Goal: Complete application form

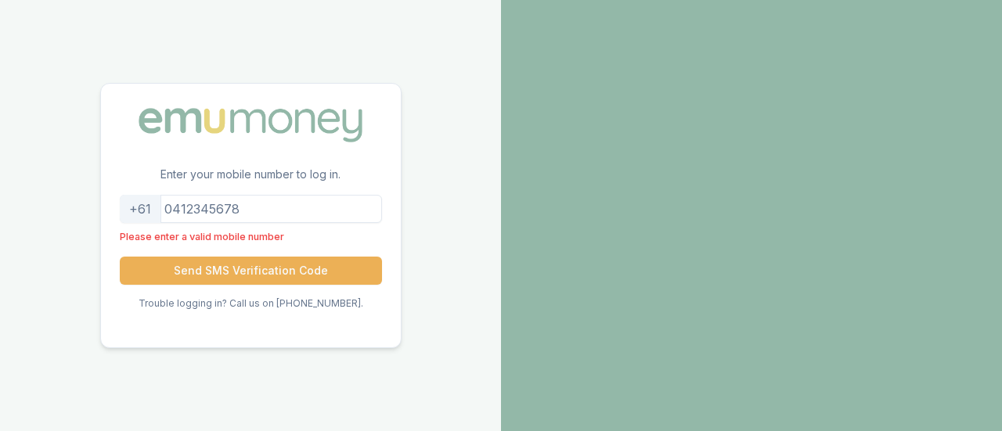
click at [326, 213] on input "tel" at bounding box center [251, 209] width 262 height 28
type input "421039"
paste input "[PHONE_NUMBER]"
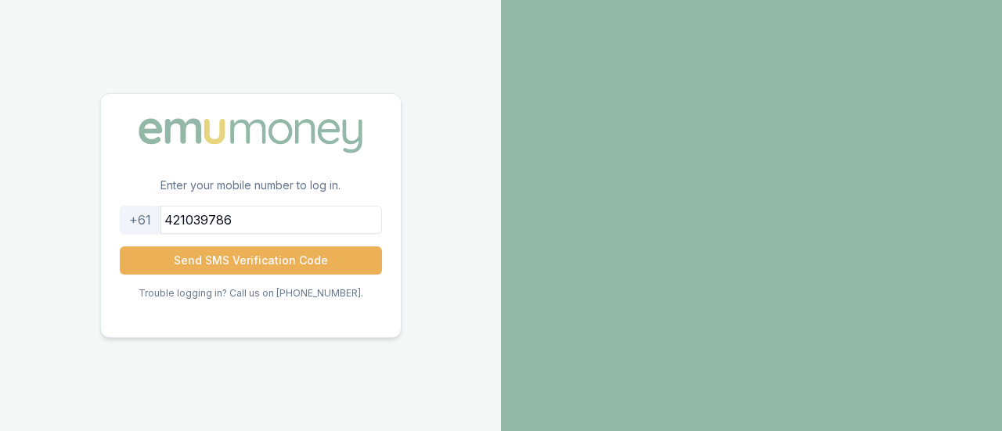
type input "421039786"
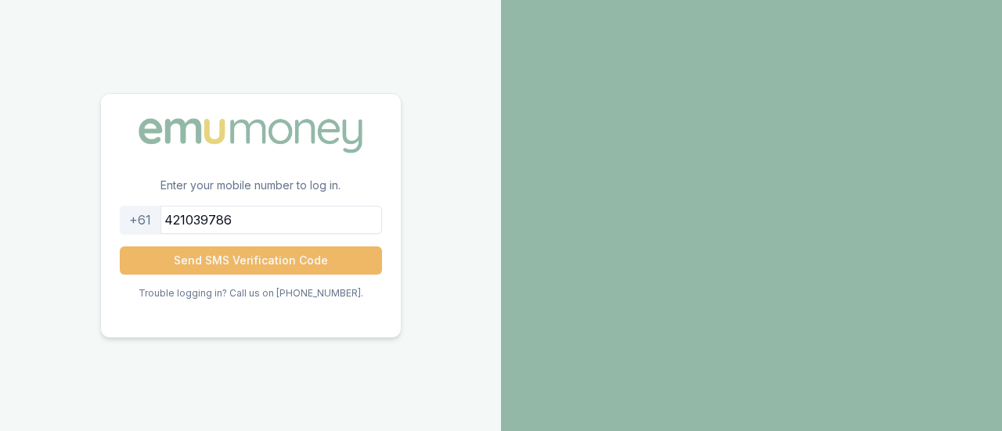
click at [333, 260] on button "Send SMS Verification Code" at bounding box center [251, 261] width 262 height 28
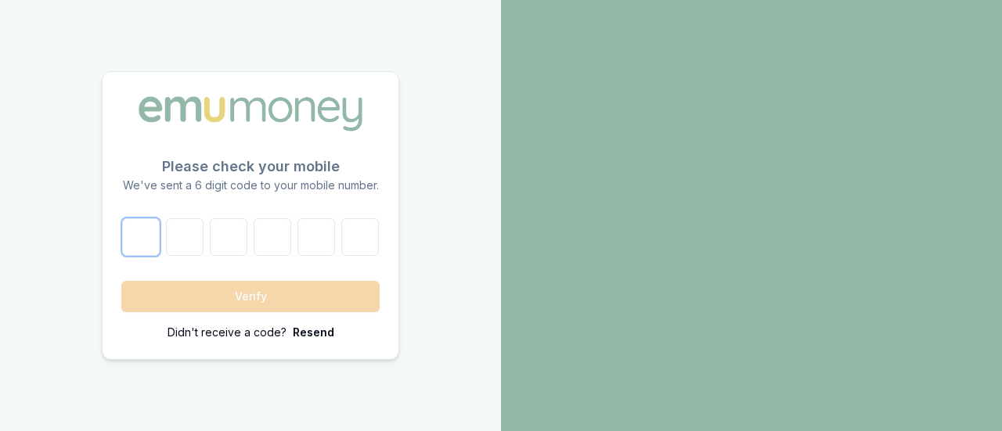
click at [141, 235] on input "number" at bounding box center [141, 237] width 38 height 38
click at [142, 248] on input "number" at bounding box center [141, 237] width 38 height 38
paste input "5"
type input "5"
type input "7"
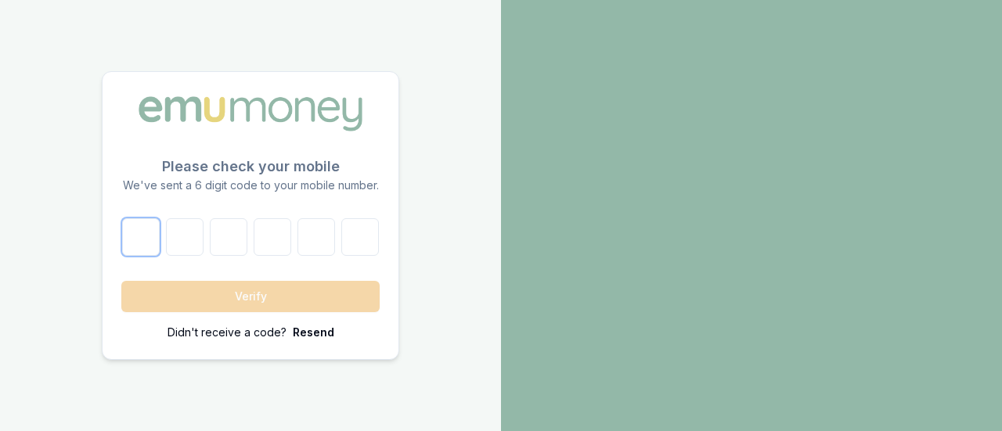
type input "2"
type input "3"
type input "6"
type input "9"
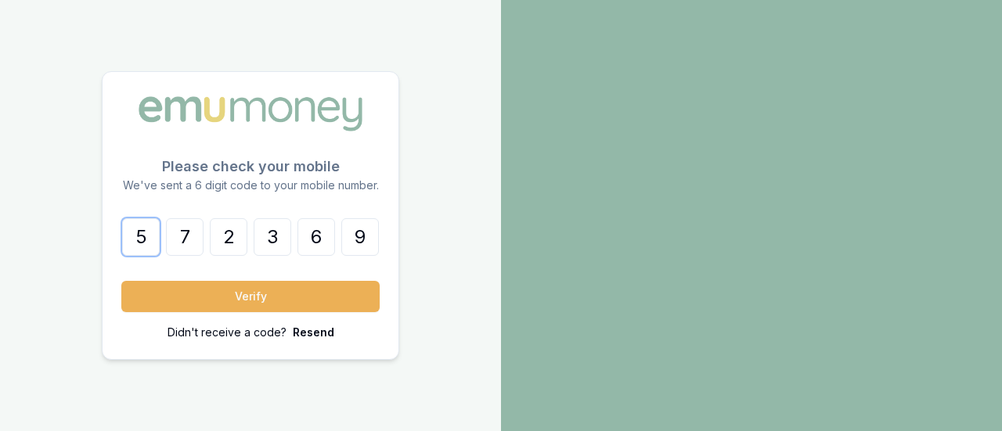
click at [121, 281] on button "Verify" at bounding box center [250, 296] width 258 height 31
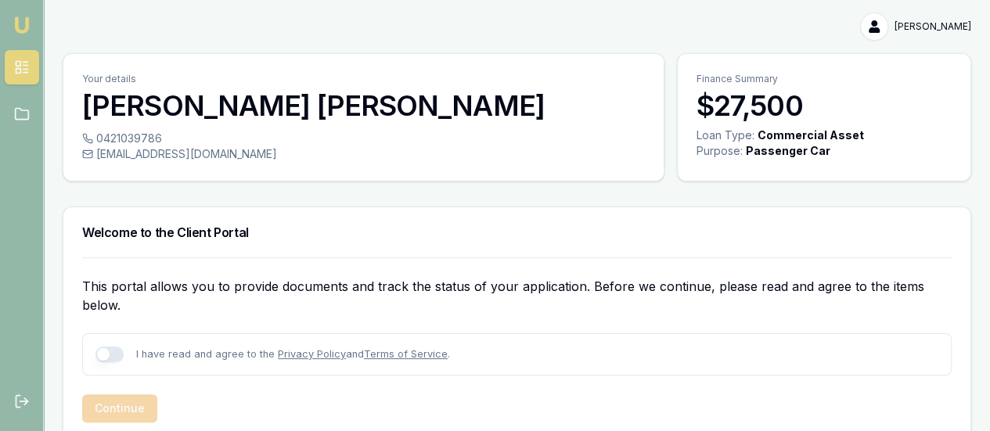
click at [113, 358] on button "button" at bounding box center [110, 355] width 28 height 16
checkbox input "true"
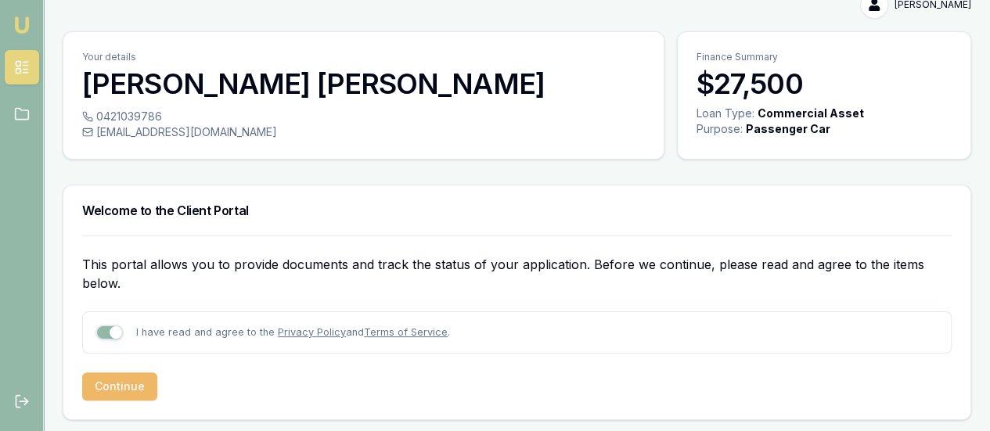
click at [113, 398] on button "Continue" at bounding box center [119, 387] width 75 height 28
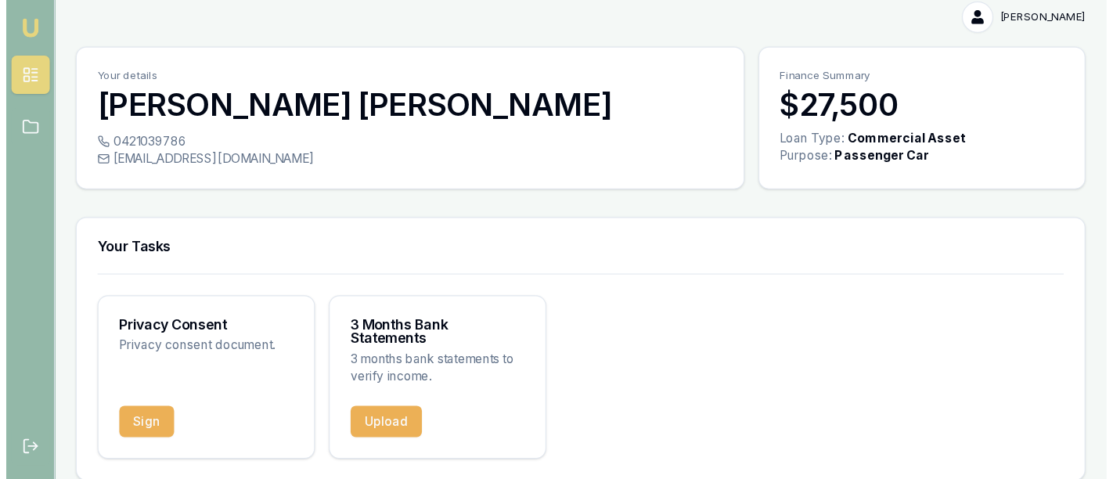
scroll to position [0, 0]
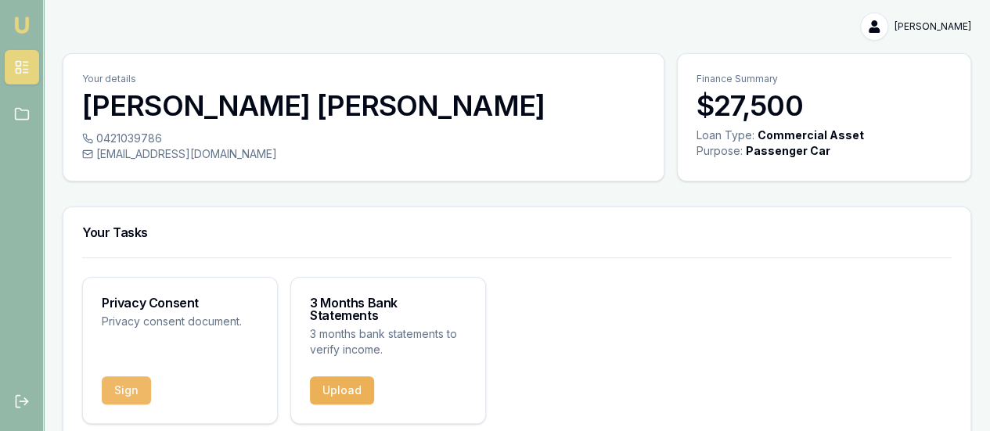
click at [124, 384] on button "Sign" at bounding box center [126, 391] width 49 height 28
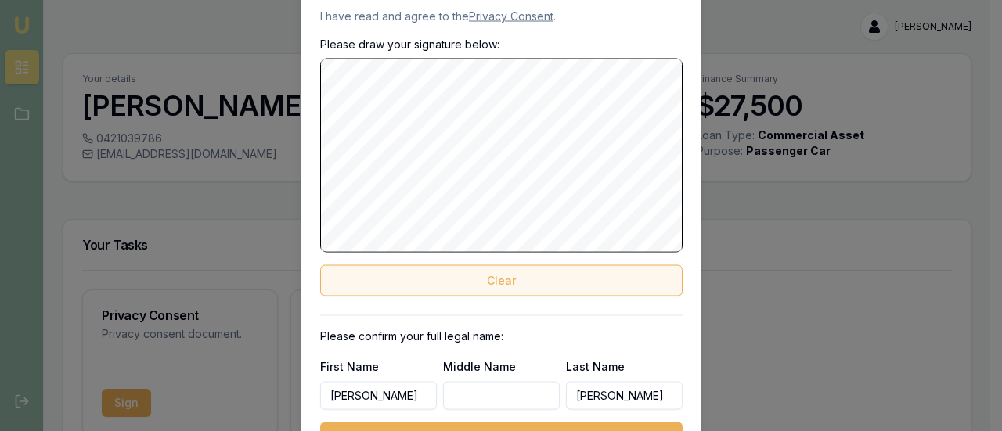
click at [395, 288] on button "Clear" at bounding box center [501, 280] width 362 height 31
click at [426, 293] on button "Clear" at bounding box center [501, 280] width 362 height 31
click at [439, 292] on button "Clear" at bounding box center [501, 280] width 362 height 31
click at [410, 276] on button "Clear" at bounding box center [501, 280] width 362 height 31
click at [432, 280] on button "Clear" at bounding box center [501, 280] width 362 height 31
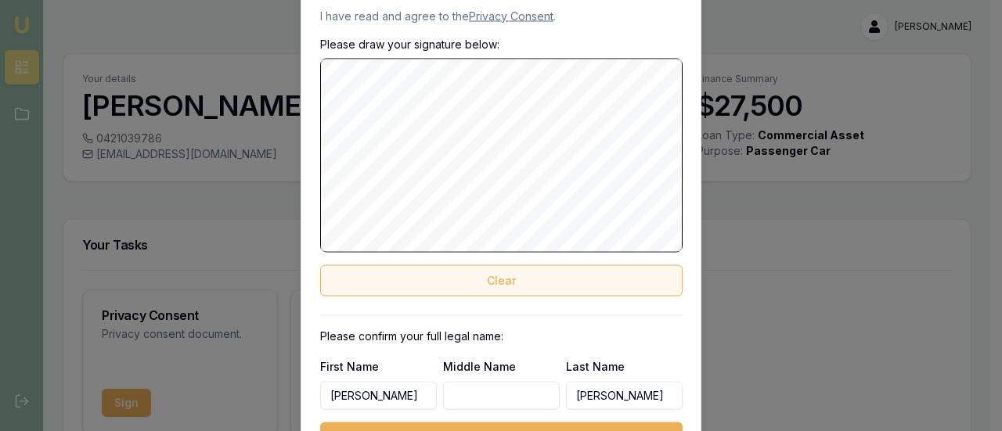
click at [412, 269] on button "Clear" at bounding box center [501, 280] width 362 height 31
click at [534, 272] on button "Clear" at bounding box center [501, 280] width 362 height 31
click at [482, 272] on button "Clear" at bounding box center [501, 280] width 362 height 31
click at [407, 269] on button "Clear" at bounding box center [501, 280] width 362 height 31
click at [376, 279] on button "Clear" at bounding box center [501, 280] width 362 height 31
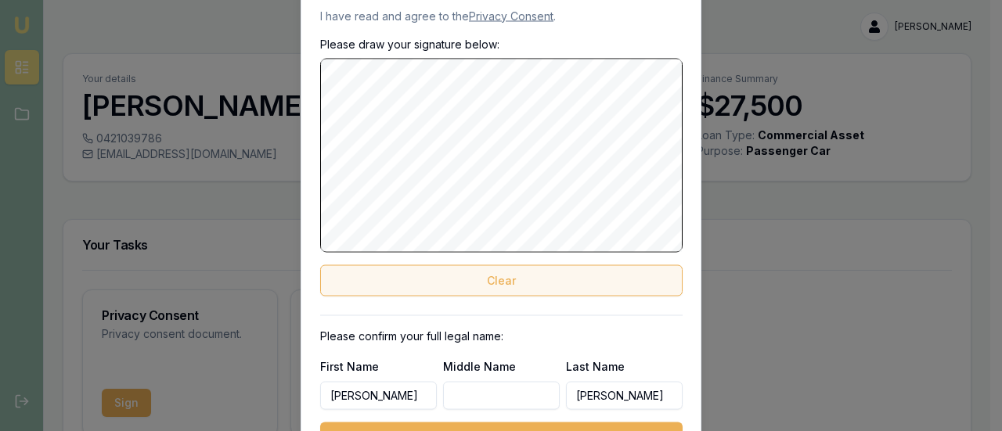
click at [382, 275] on button "Clear" at bounding box center [501, 280] width 362 height 31
click at [369, 290] on button "Clear" at bounding box center [501, 280] width 362 height 31
click at [391, 274] on button "Clear" at bounding box center [501, 280] width 362 height 31
click at [377, 270] on button "Clear" at bounding box center [501, 280] width 362 height 31
click at [379, 285] on button "Clear" at bounding box center [501, 280] width 362 height 31
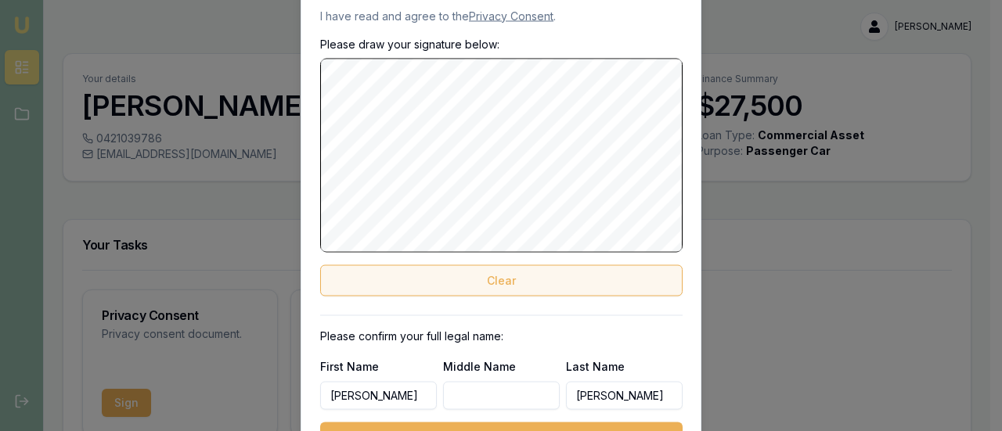
click at [410, 284] on button "Clear" at bounding box center [501, 280] width 362 height 31
click at [507, 272] on button "Clear" at bounding box center [501, 280] width 362 height 31
click at [473, 270] on button "Clear" at bounding box center [501, 280] width 362 height 31
click at [489, 280] on button "Clear" at bounding box center [501, 280] width 362 height 31
click at [447, 283] on button "Clear" at bounding box center [501, 280] width 362 height 31
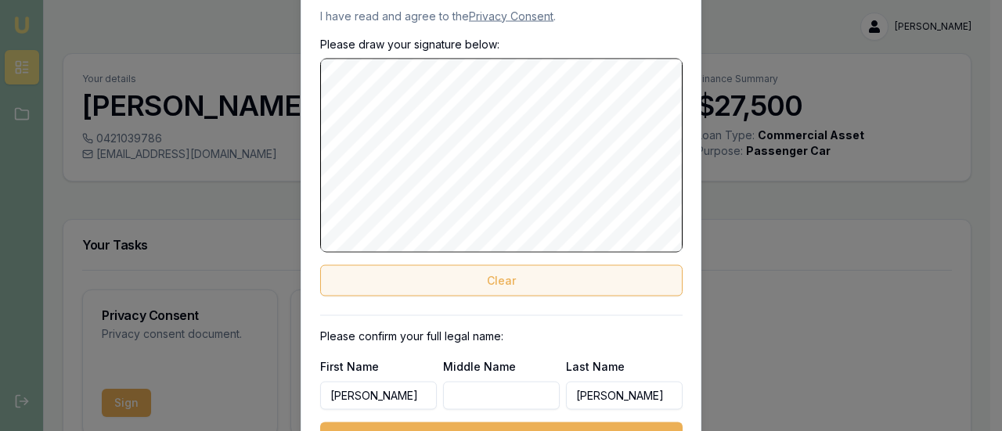
click at [492, 271] on button "Clear" at bounding box center [501, 280] width 362 height 31
click at [440, 278] on button "Clear" at bounding box center [501, 280] width 362 height 31
click at [442, 272] on button "Clear" at bounding box center [501, 280] width 362 height 31
click at [404, 284] on button "Clear" at bounding box center [501, 280] width 362 height 31
click at [418, 275] on button "Clear" at bounding box center [501, 280] width 362 height 31
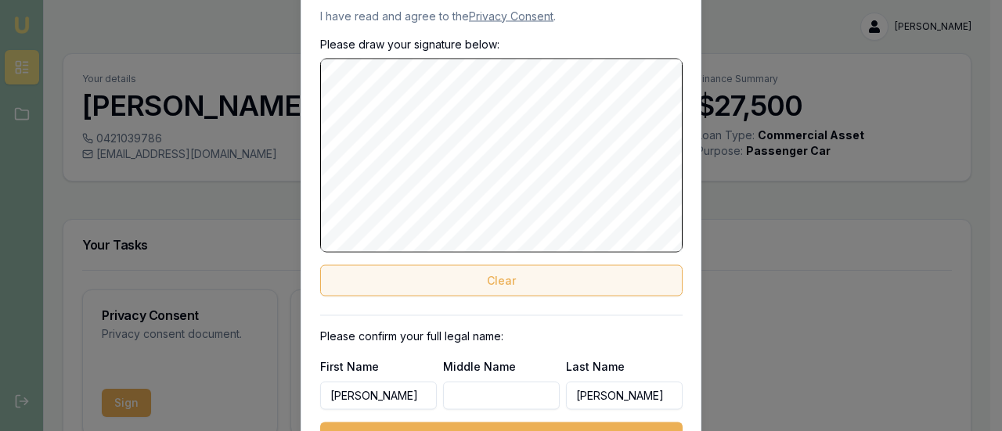
click at [435, 283] on button "Clear" at bounding box center [501, 280] width 362 height 31
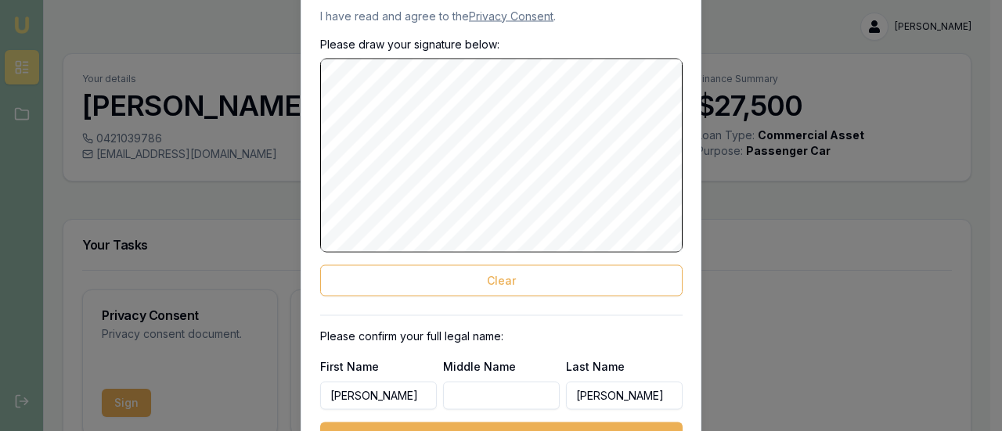
click at [784, 88] on div at bounding box center [501, 215] width 1002 height 431
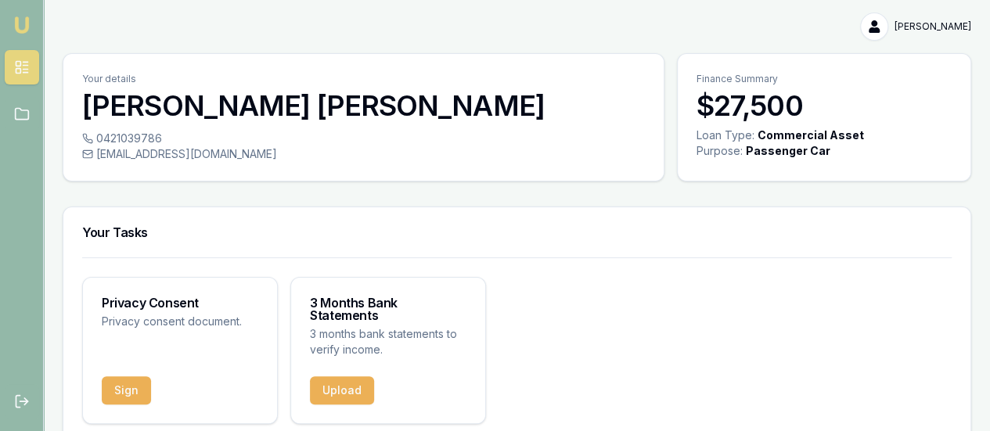
click at [114, 387] on button "Sign" at bounding box center [126, 391] width 49 height 28
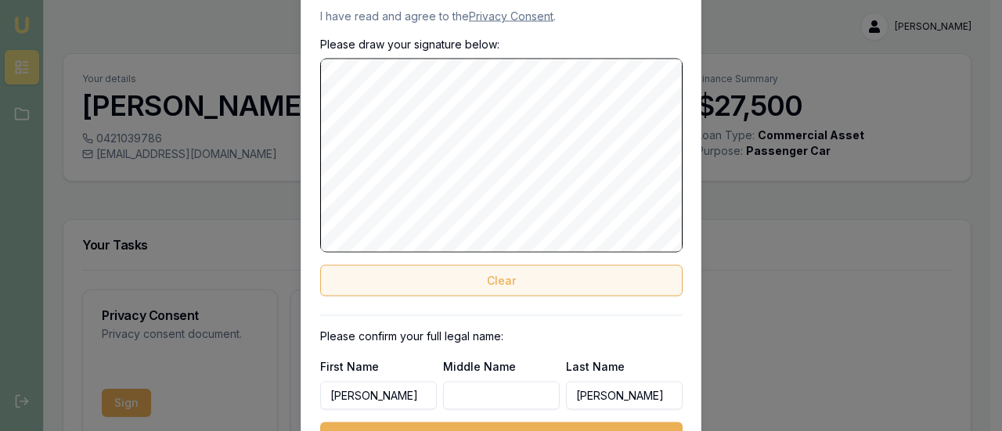
click at [393, 283] on button "Clear" at bounding box center [501, 280] width 362 height 31
click at [438, 281] on button "Clear" at bounding box center [501, 280] width 362 height 31
click at [448, 281] on button "Clear" at bounding box center [501, 280] width 362 height 31
click at [418, 276] on button "Clear" at bounding box center [501, 280] width 362 height 31
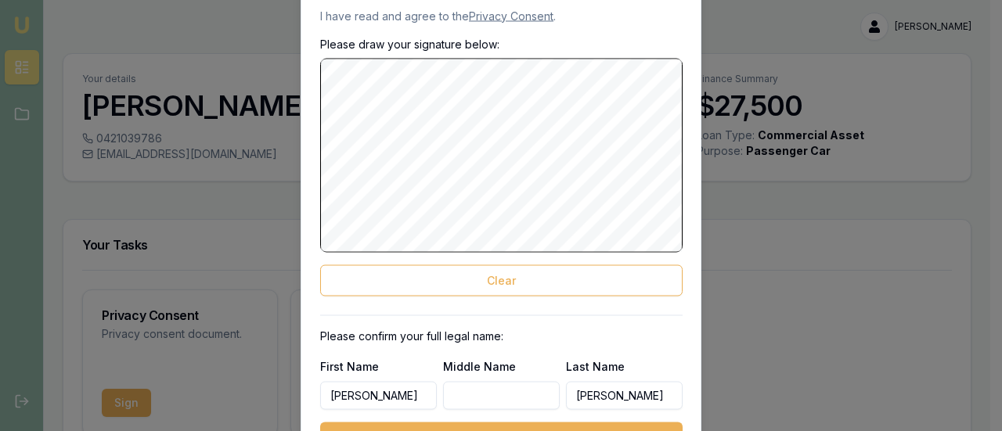
click at [440, 272] on button "Clear" at bounding box center [501, 280] width 362 height 31
click at [412, 282] on button "Clear" at bounding box center [501, 280] width 362 height 31
click at [407, 272] on button "Clear" at bounding box center [501, 280] width 362 height 31
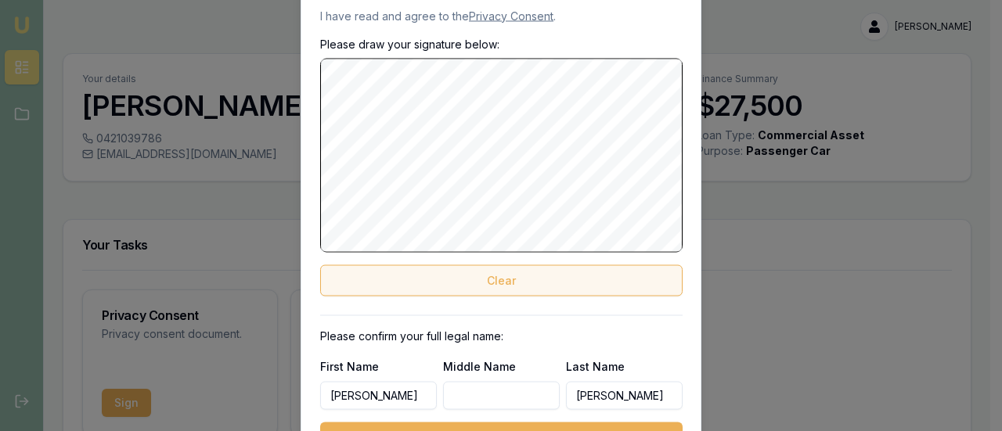
click at [416, 281] on button "Clear" at bounding box center [501, 280] width 362 height 31
click at [422, 276] on button "Clear" at bounding box center [501, 280] width 362 height 31
click at [416, 279] on button "Clear" at bounding box center [501, 280] width 362 height 31
click at [407, 270] on button "Clear" at bounding box center [501, 280] width 362 height 31
click at [434, 281] on button "Clear" at bounding box center [501, 280] width 362 height 31
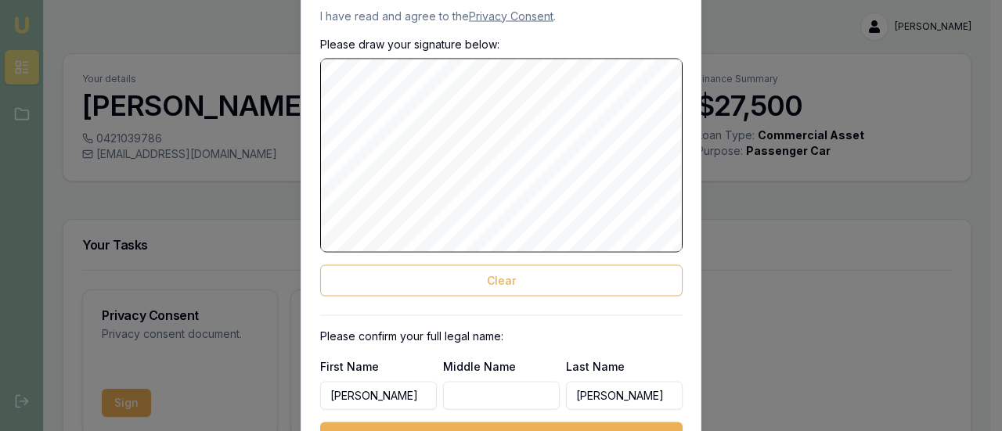
click at [438, 262] on div "Please draw your signature below: Clear" at bounding box center [501, 166] width 362 height 260
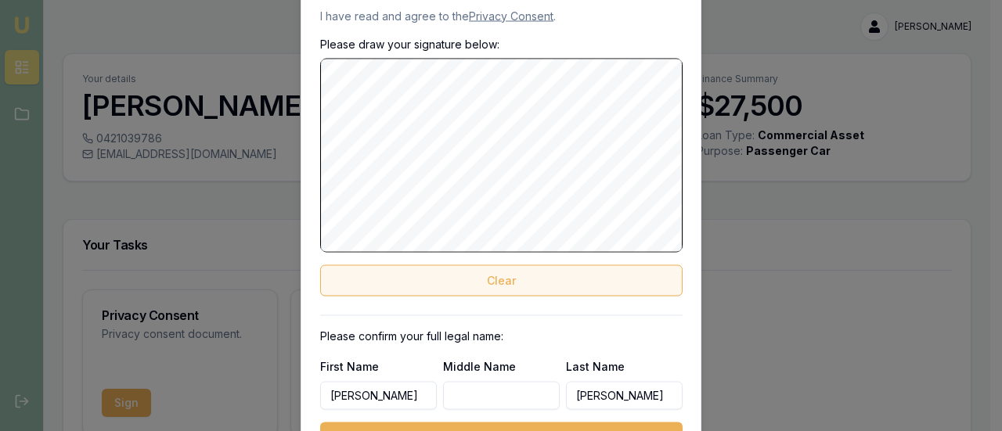
click at [431, 279] on button "Clear" at bounding box center [501, 280] width 362 height 31
click at [437, 279] on button "Clear" at bounding box center [501, 280] width 362 height 31
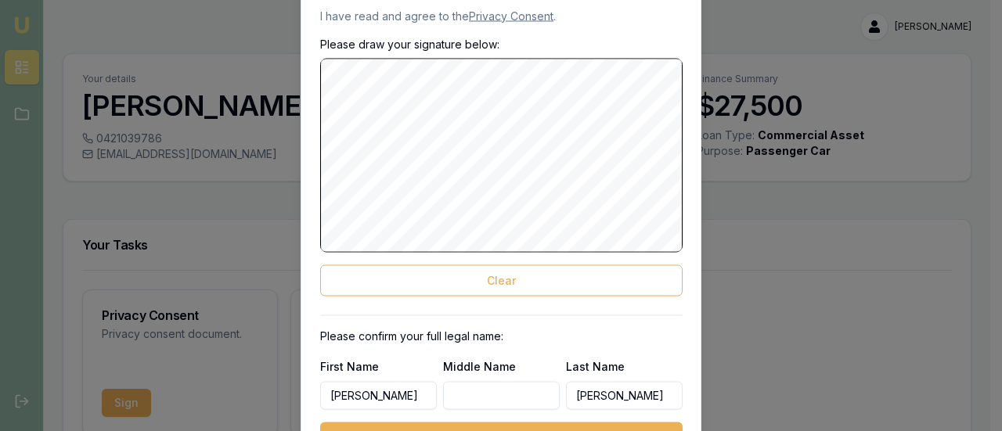
click at [539, 419] on button "Sign and Approve" at bounding box center [501, 436] width 362 height 28
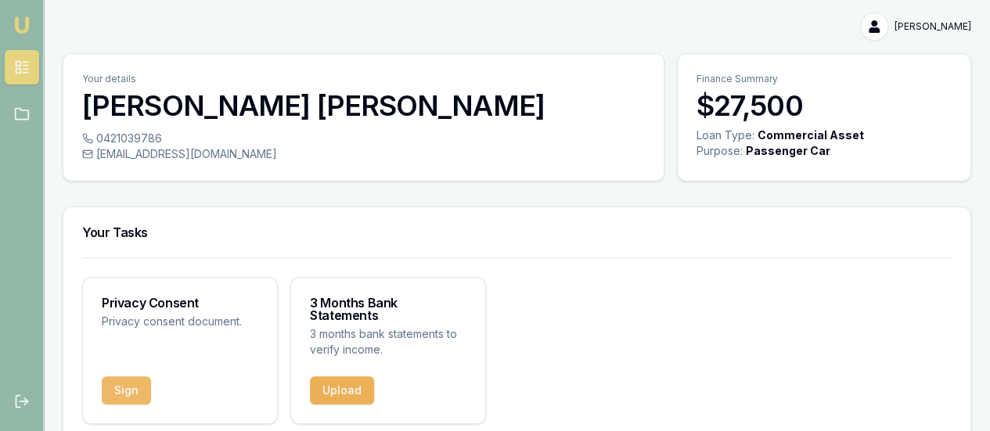
click at [123, 384] on button "Sign" at bounding box center [126, 391] width 49 height 28
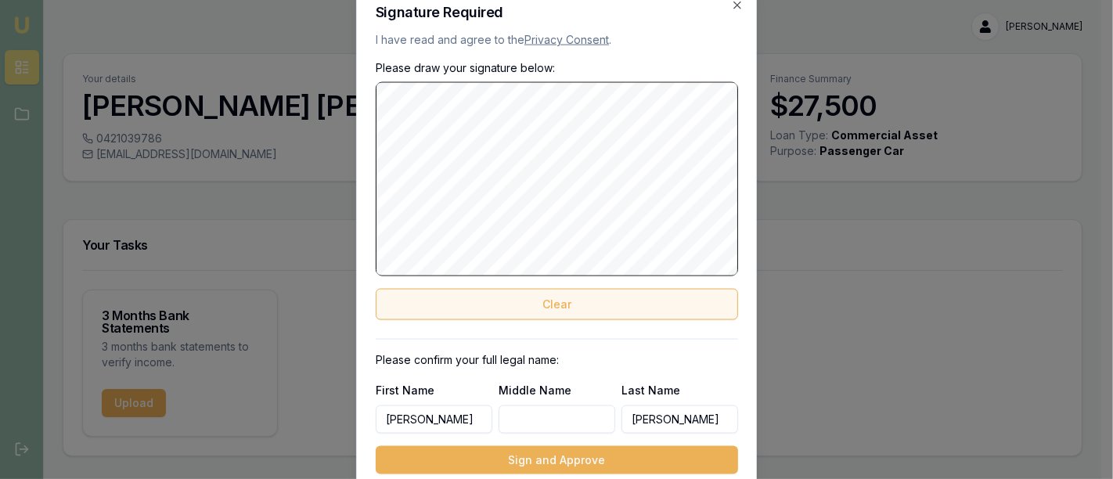
click at [578, 302] on button "Clear" at bounding box center [557, 303] width 362 height 31
click at [452, 305] on button "Clear" at bounding box center [557, 303] width 362 height 31
click at [449, 309] on button "Clear" at bounding box center [557, 303] width 362 height 31
click at [474, 302] on button "Clear" at bounding box center [557, 303] width 362 height 31
click at [467, 301] on button "Clear" at bounding box center [557, 303] width 362 height 31
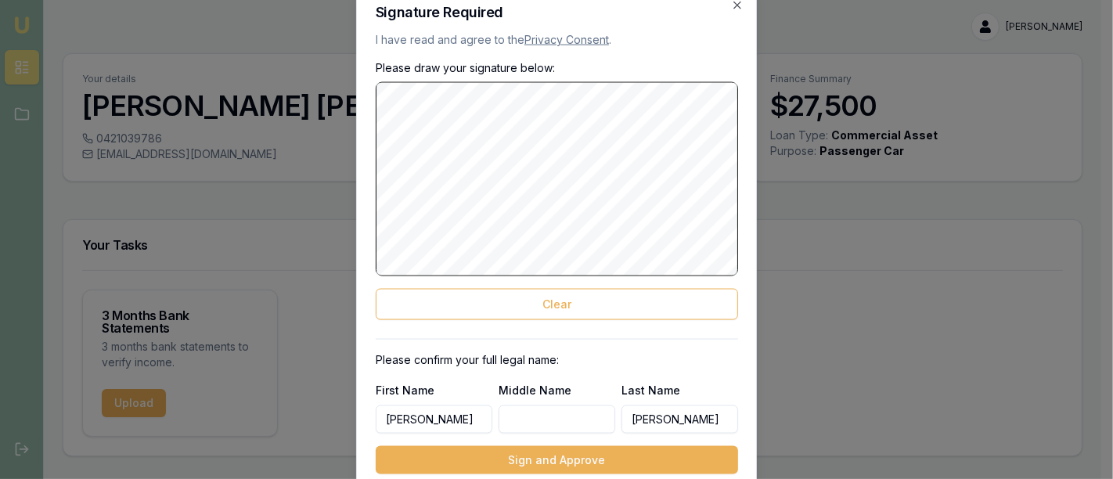
click at [395, 415] on input "[PERSON_NAME]" at bounding box center [434, 419] width 117 height 28
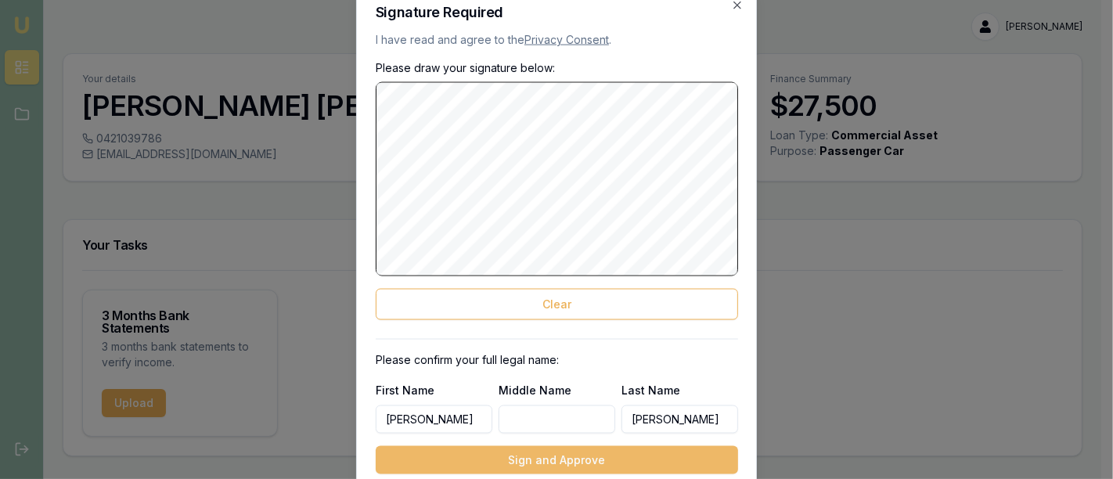
type input "[PERSON_NAME]"
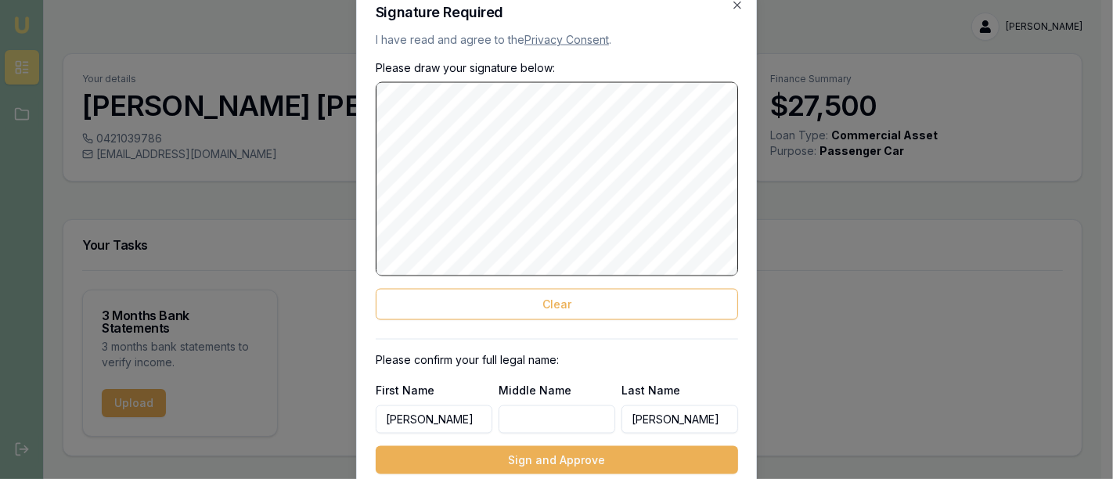
click at [540, 419] on button "Sign and Approve" at bounding box center [557, 459] width 362 height 28
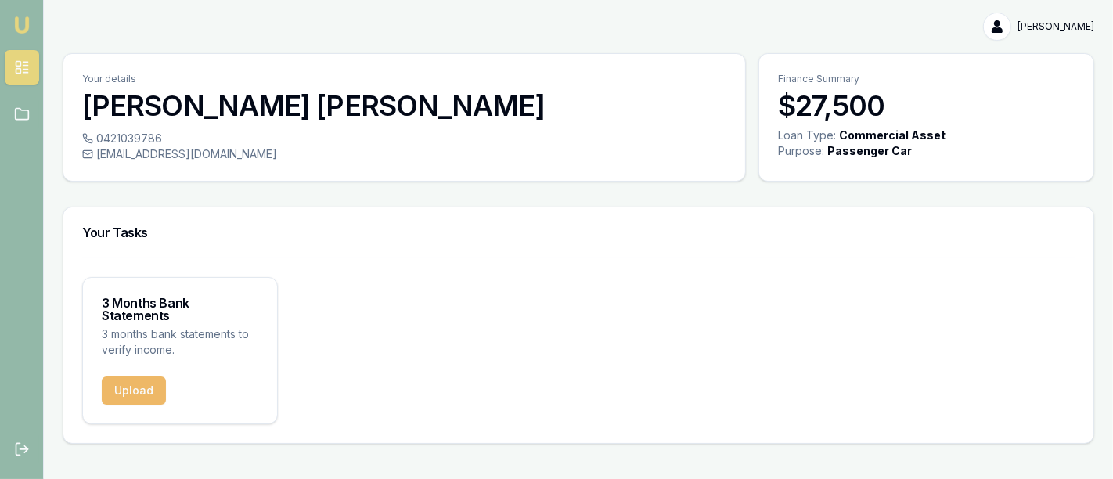
click at [139, 377] on button "Upload" at bounding box center [134, 391] width 64 height 28
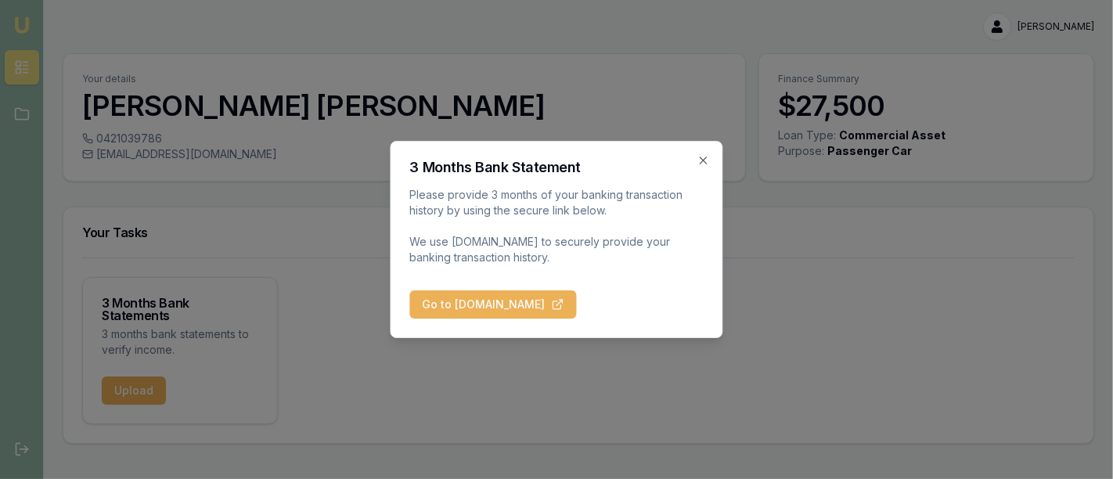
click at [512, 307] on button "Go to [DOMAIN_NAME]" at bounding box center [493, 304] width 167 height 28
